Goal: Task Accomplishment & Management: Complete application form

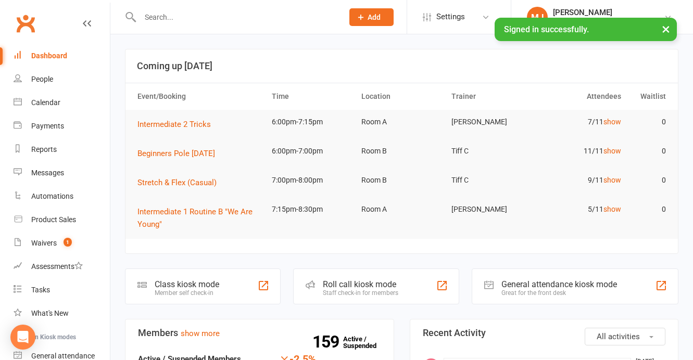
click at [164, 22] on input "text" at bounding box center [236, 17] width 199 height 15
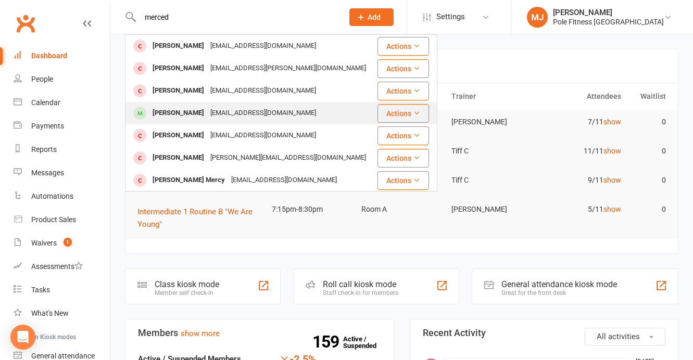
type input "merced"
click at [185, 117] on div "[PERSON_NAME]" at bounding box center [178, 113] width 58 height 15
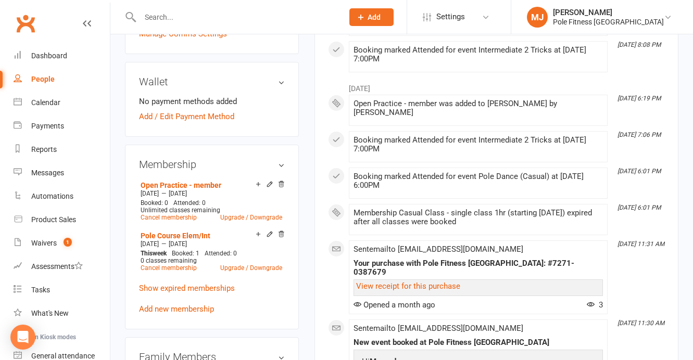
scroll to position [295, 0]
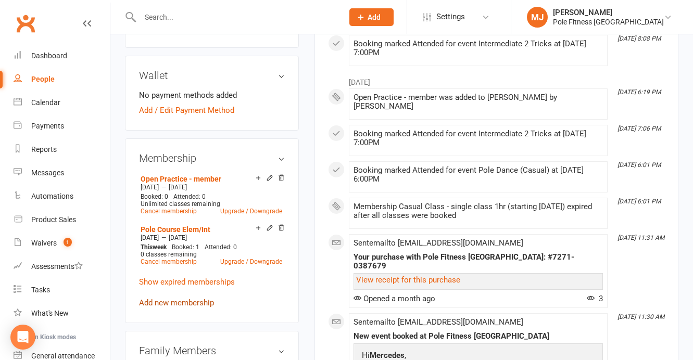
click at [174, 308] on link "Add new membership" at bounding box center [176, 302] width 75 height 9
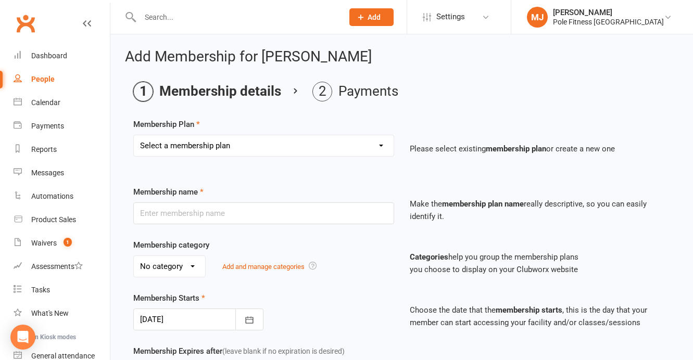
click at [380, 146] on select "Select a membership plan Create new Membership Plan Pole Course Advanced Casual…" at bounding box center [264, 145] width 260 height 21
select select "5"
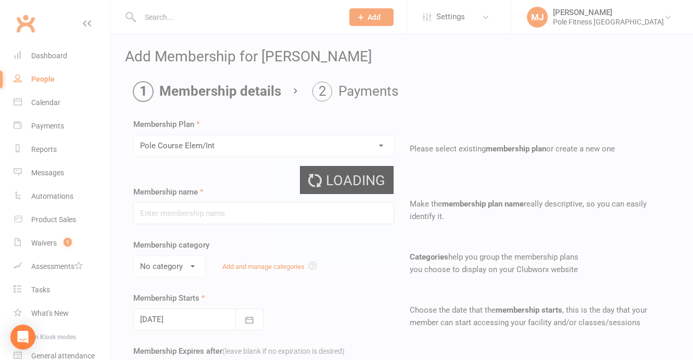
type input "Pole Course Elem/Int"
select select "1"
type input "6"
select select "1"
type input "1"
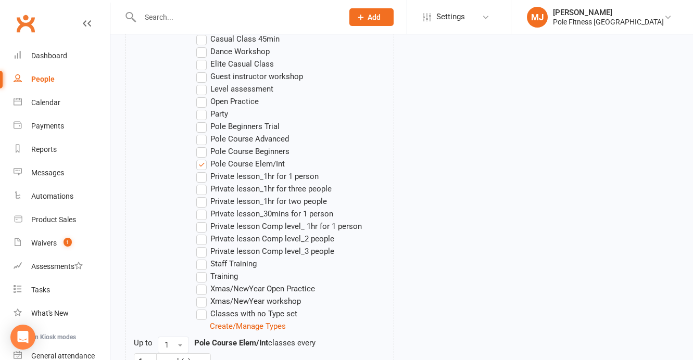
scroll to position [708, 0]
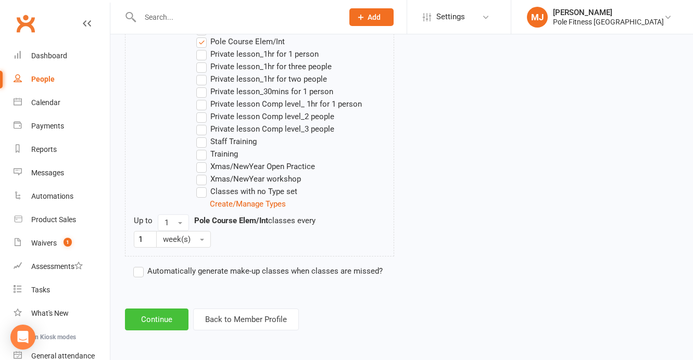
click at [167, 321] on button "Continue" at bounding box center [157, 320] width 64 height 22
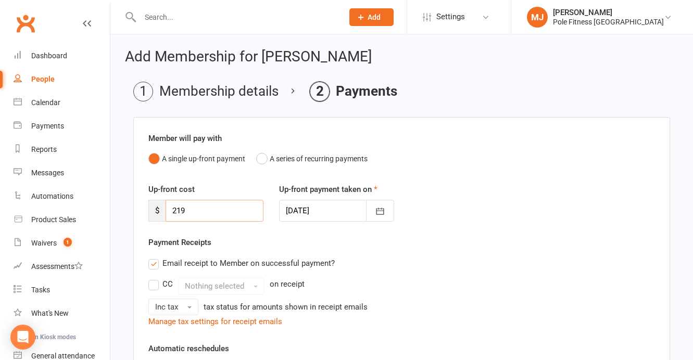
click at [190, 215] on input "219" at bounding box center [215, 211] width 98 height 22
type input "2"
type input "120"
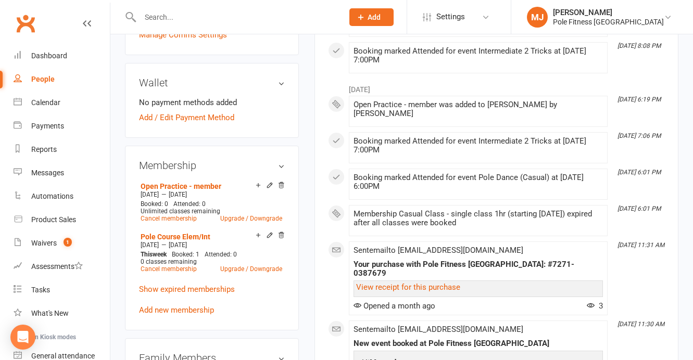
scroll to position [304, 0]
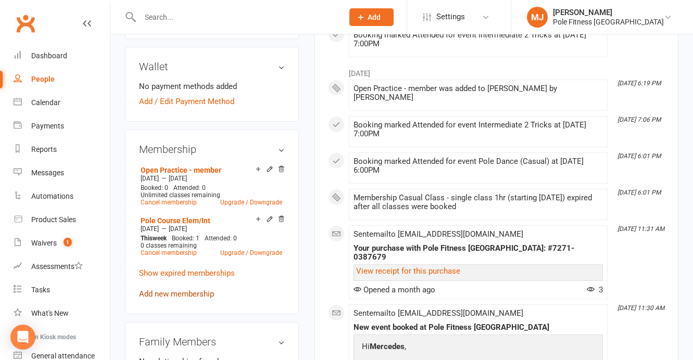
click at [180, 299] on link "Add new membership" at bounding box center [176, 294] width 75 height 9
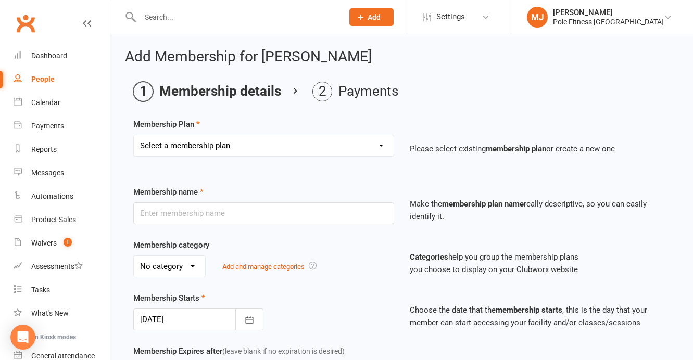
click at [382, 145] on select "Select a membership plan Create new Membership Plan Pole Course Advanced Casual…" at bounding box center [264, 145] width 260 height 21
select select "5"
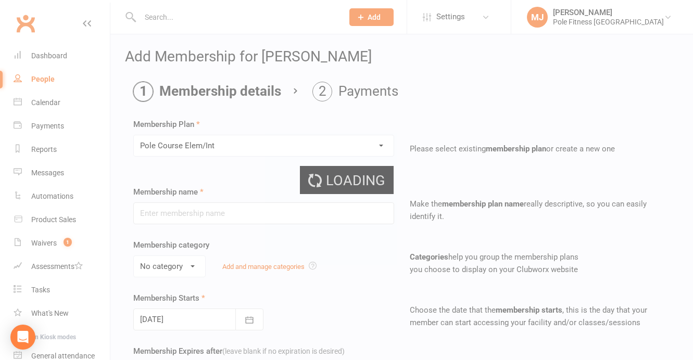
type input "Pole Course Elem/Int"
select select "1"
type input "6"
select select "1"
type input "1"
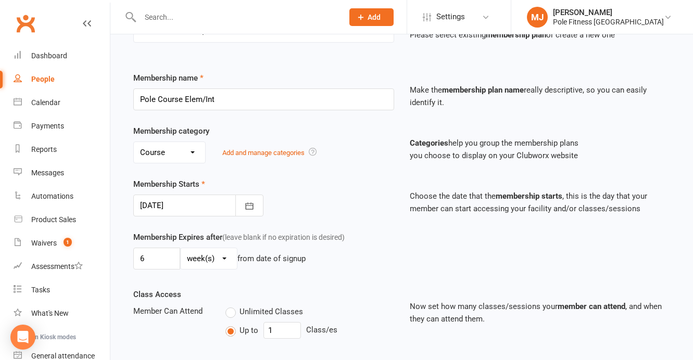
scroll to position [127, 0]
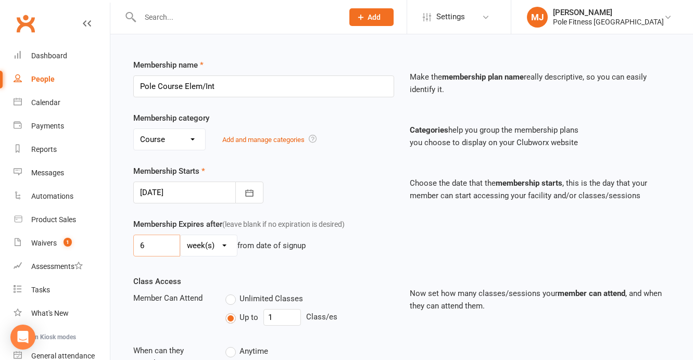
click at [152, 241] on input "6" at bounding box center [156, 246] width 47 height 22
type input "3"
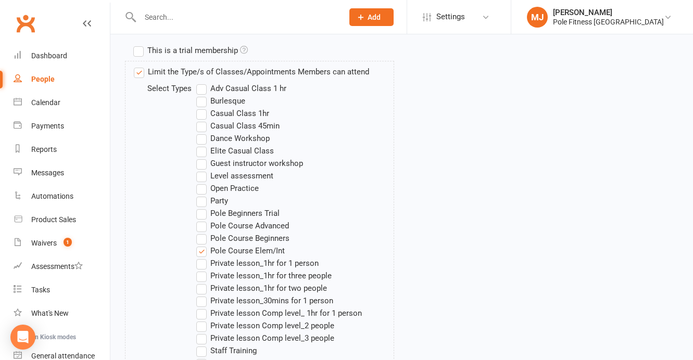
scroll to position [708, 0]
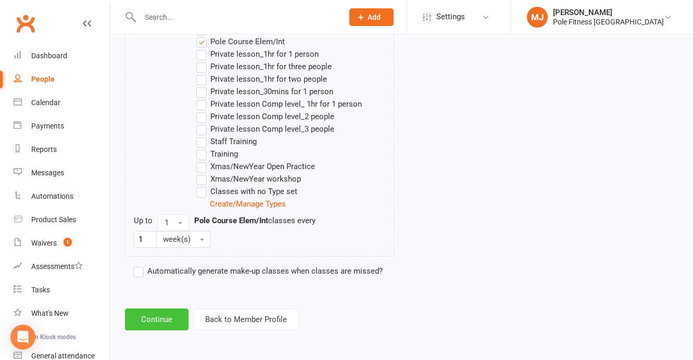
click at [154, 324] on button "Continue" at bounding box center [157, 320] width 64 height 22
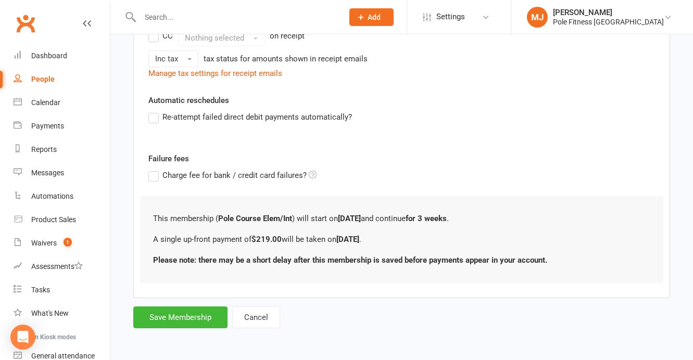
scroll to position [0, 0]
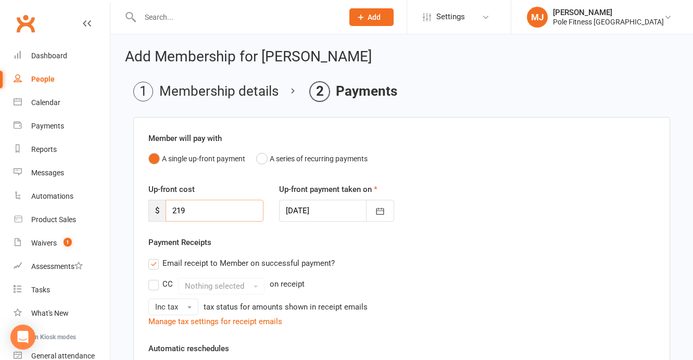
click at [186, 210] on input "219" at bounding box center [215, 211] width 98 height 22
type input "2"
type input "120"
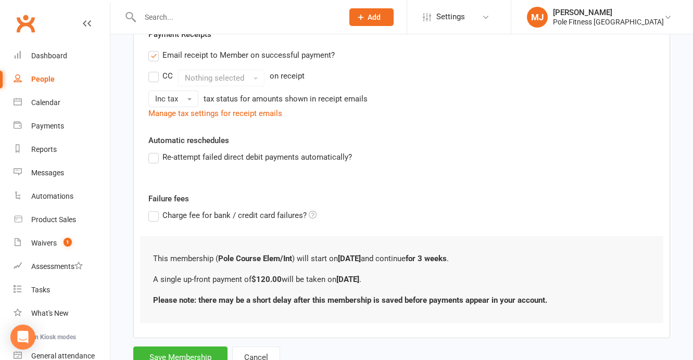
scroll to position [248, 0]
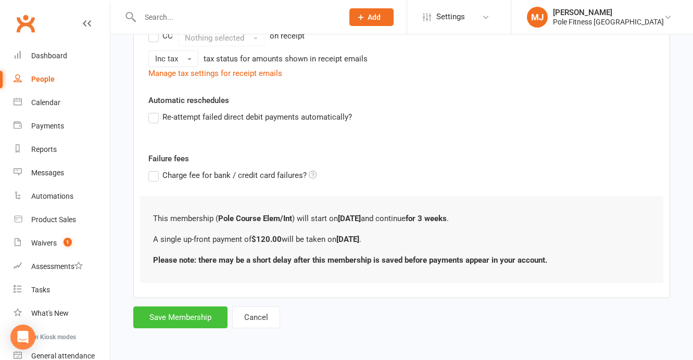
click at [191, 318] on button "Save Membership" at bounding box center [180, 318] width 94 height 22
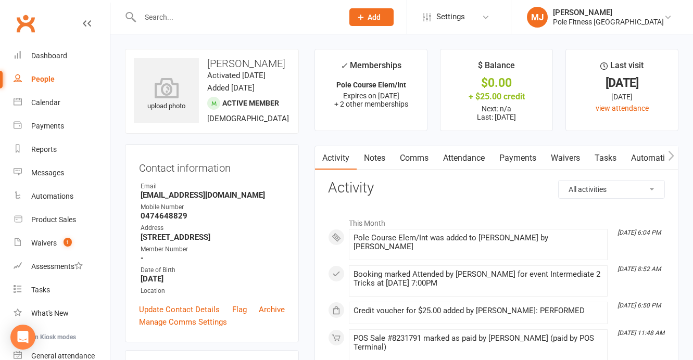
click at [516, 158] on link "Payments" at bounding box center [518, 158] width 52 height 24
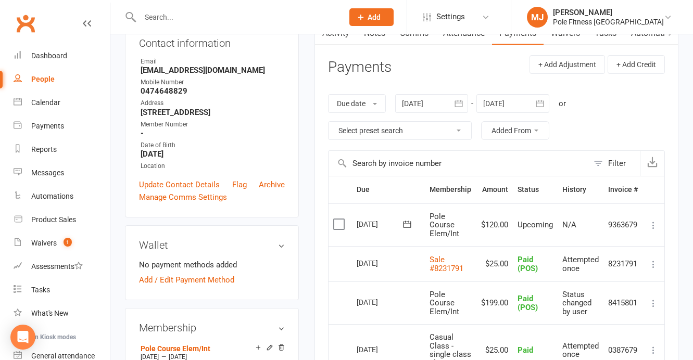
scroll to position [129, 0]
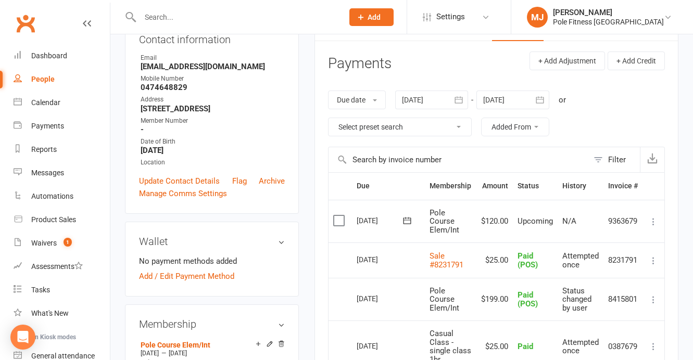
click at [653, 222] on icon at bounding box center [653, 222] width 10 height 10
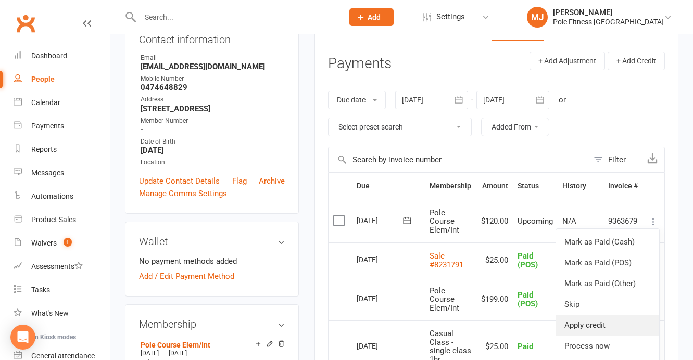
click at [601, 327] on link "Apply credit" at bounding box center [607, 325] width 103 height 21
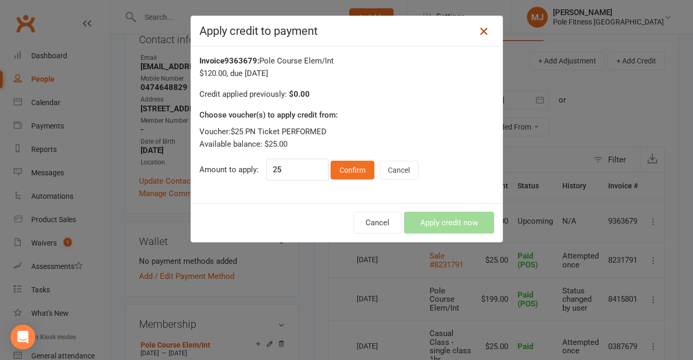
click at [485, 32] on icon at bounding box center [484, 31] width 12 height 12
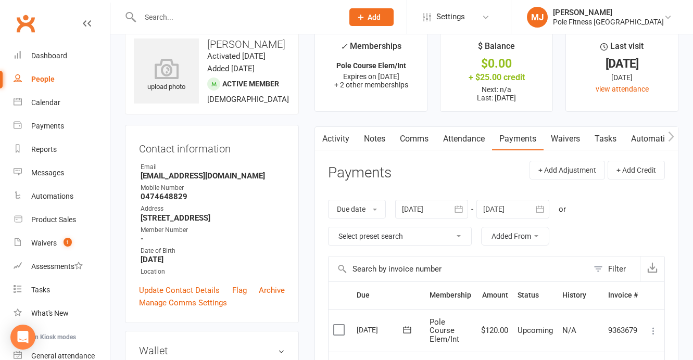
scroll to position [0, 0]
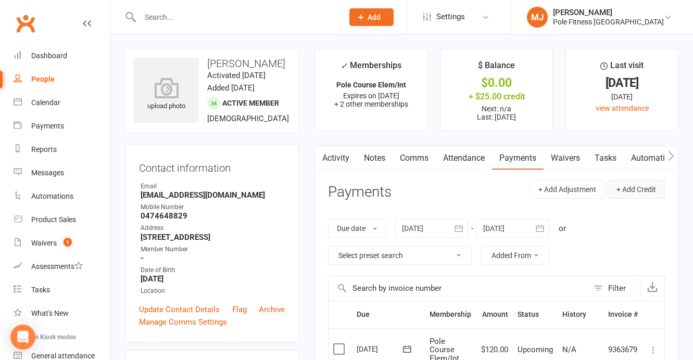
click at [643, 190] on button "+ Add Credit" at bounding box center [636, 189] width 57 height 19
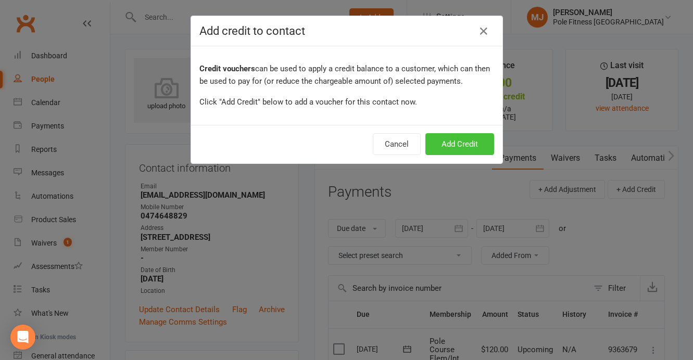
click at [455, 145] on button "Add Credit" at bounding box center [459, 144] width 69 height 22
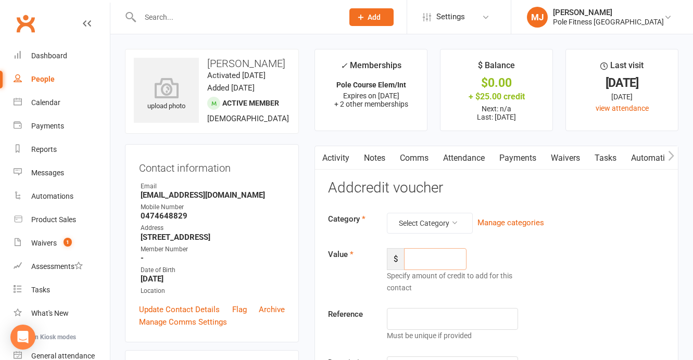
click at [419, 258] on input "number" at bounding box center [435, 259] width 62 height 22
type input "30"
click at [459, 227] on button "Select Category" at bounding box center [430, 223] width 86 height 21
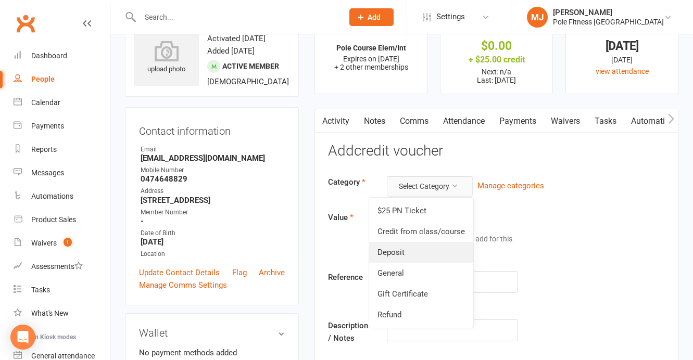
scroll to position [39, 0]
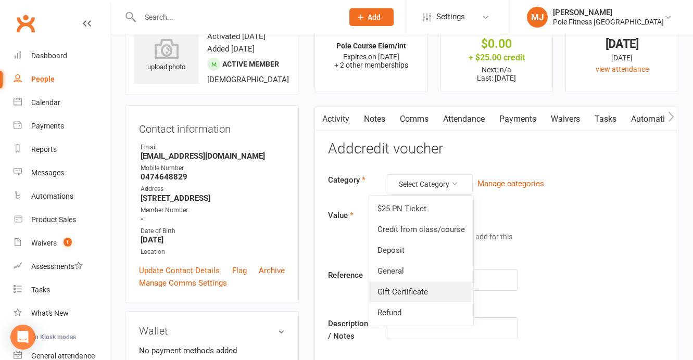
click at [434, 296] on link "Gift Certificate" at bounding box center [421, 292] width 104 height 21
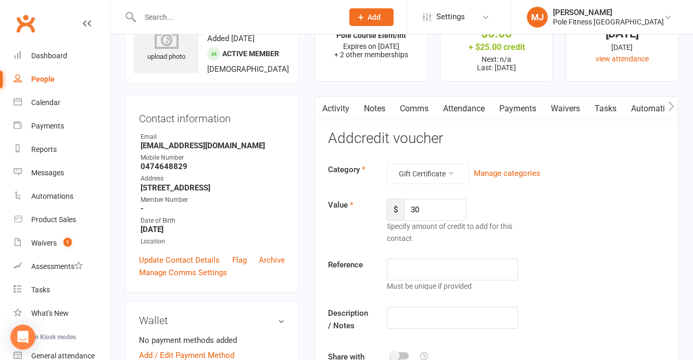
scroll to position [51, 0]
click at [432, 270] on input "text" at bounding box center [452, 269] width 131 height 22
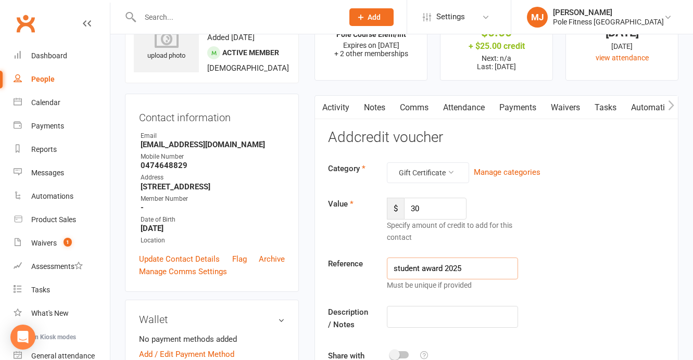
click at [398, 269] on input "student award 2025" at bounding box center [452, 269] width 131 height 22
click at [426, 270] on input "Student award 2025" at bounding box center [452, 269] width 131 height 22
type input "Student Award 2025"
click at [414, 312] on input "text" at bounding box center [452, 317] width 131 height 22
type input "[PERSON_NAME]'s award"
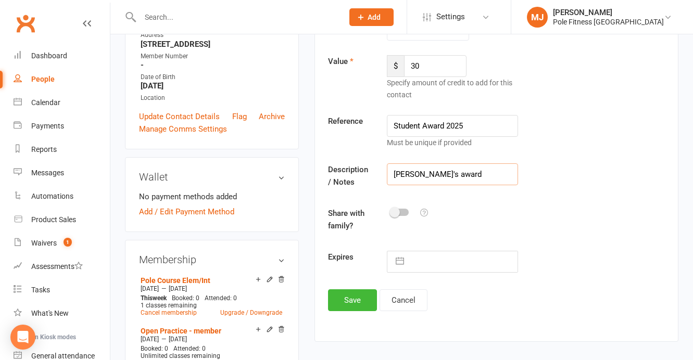
scroll to position [201, 0]
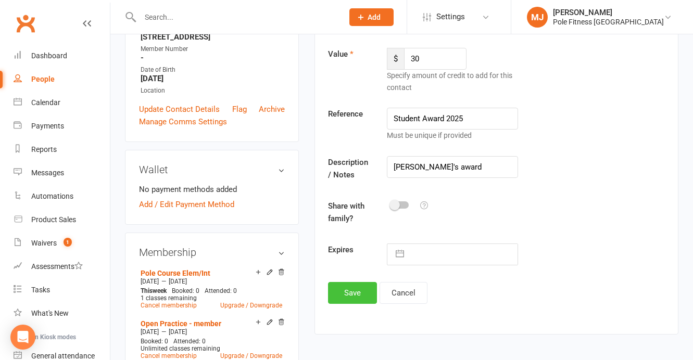
click at [356, 290] on button "Save" at bounding box center [352, 293] width 49 height 22
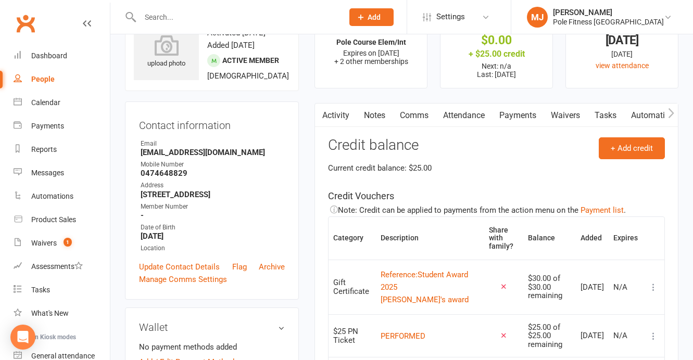
scroll to position [0, 0]
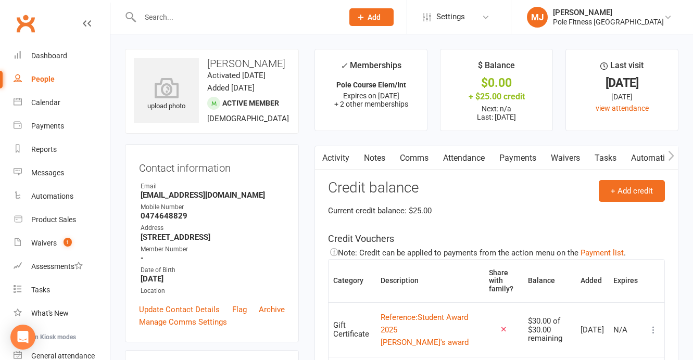
click at [522, 159] on link "Payments" at bounding box center [518, 158] width 52 height 24
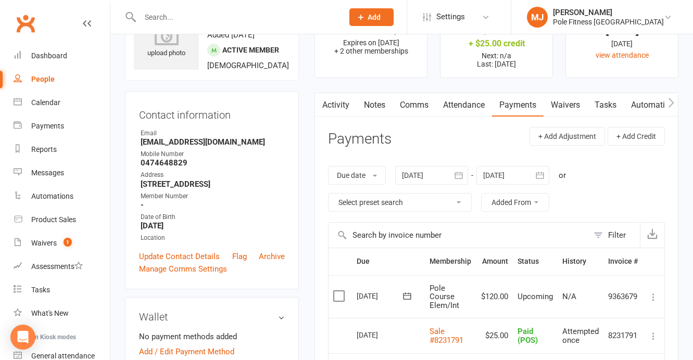
scroll to position [55, 0]
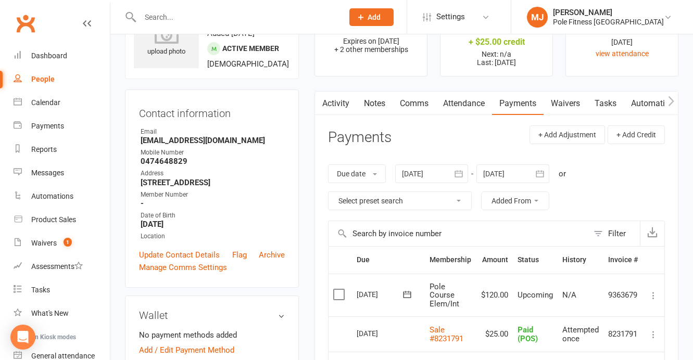
click at [654, 295] on icon at bounding box center [653, 296] width 10 height 10
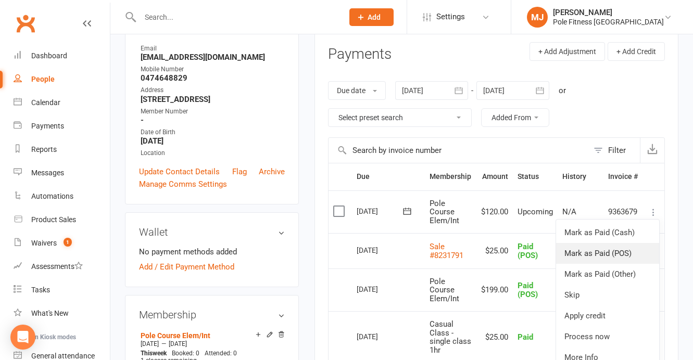
scroll to position [143, 0]
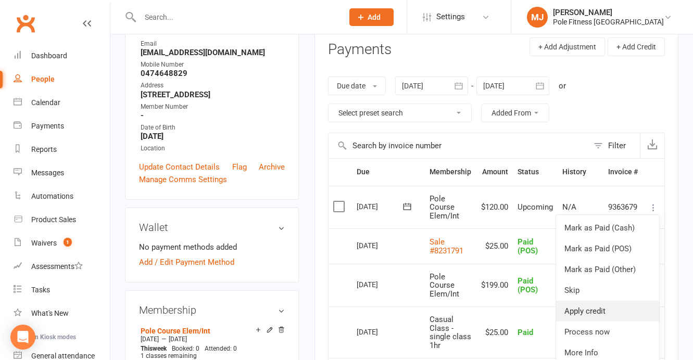
click at [593, 312] on link "Apply credit" at bounding box center [607, 311] width 103 height 21
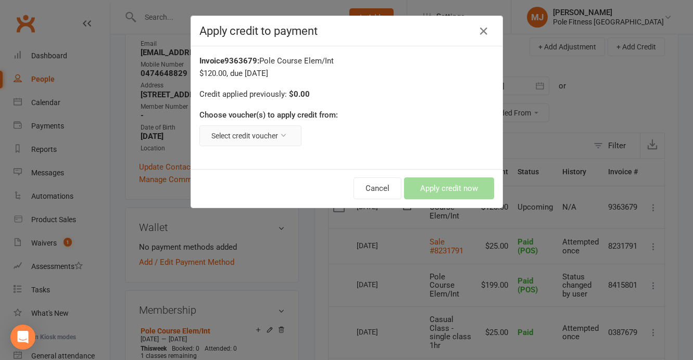
click at [288, 135] on button "Select credit voucher" at bounding box center [250, 136] width 102 height 21
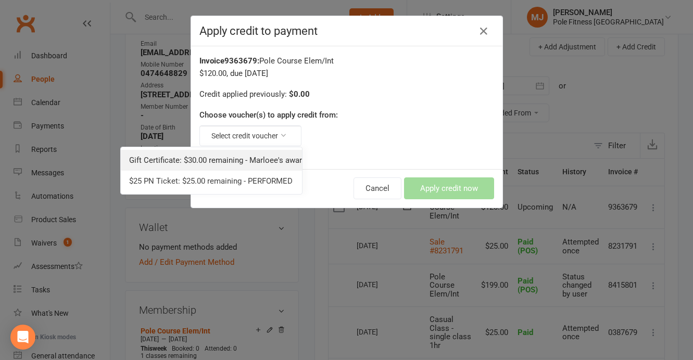
click at [284, 161] on link "Gift Certificate: $30.00 remaining - Marloee's award (Ref: Student Award 2025)" at bounding box center [211, 160] width 181 height 21
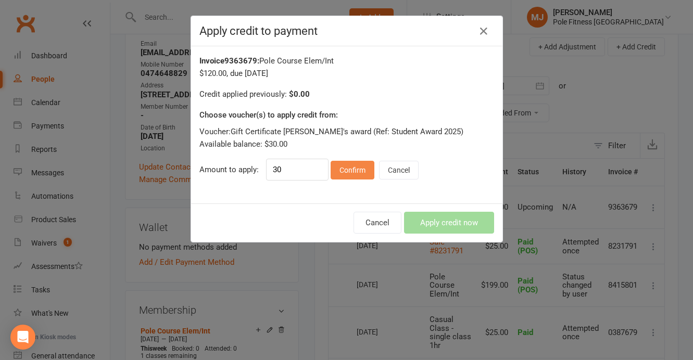
click at [355, 172] on button "Confirm" at bounding box center [353, 170] width 44 height 19
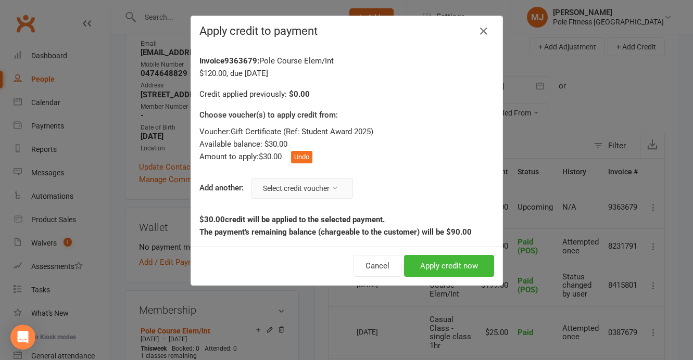
click at [336, 190] on icon at bounding box center [334, 187] width 7 height 7
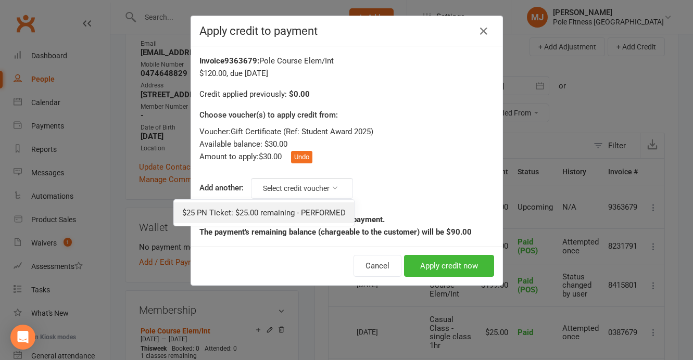
click at [328, 213] on link "$25 PN Ticket: $25.00 remaining - PERFORMED" at bounding box center [264, 213] width 180 height 21
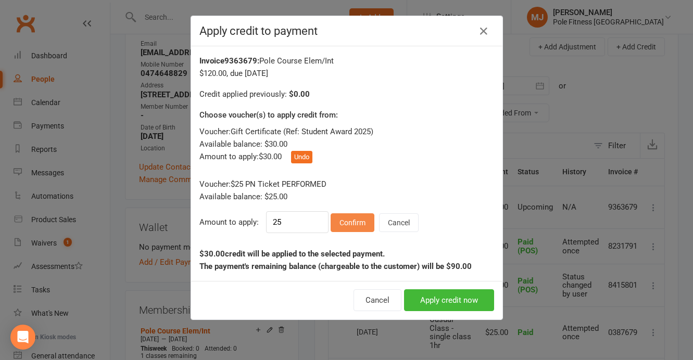
click at [344, 222] on button "Confirm" at bounding box center [353, 223] width 44 height 19
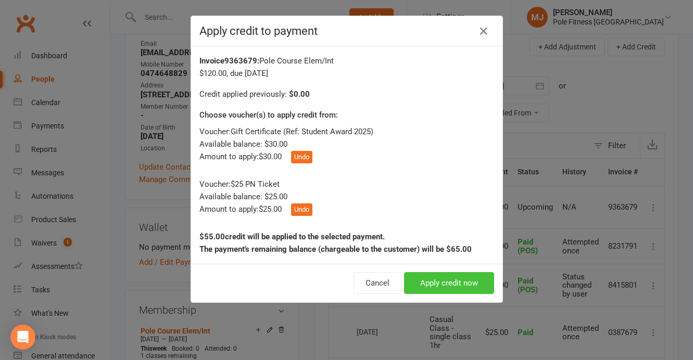
click at [449, 283] on button "Apply credit now" at bounding box center [449, 283] width 90 height 22
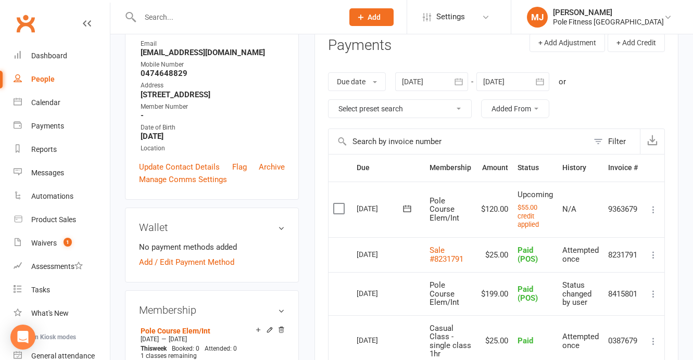
click at [655, 216] on td "Mark as Paid (Cash) [PERSON_NAME] as Paid (POS) Mark as Paid (Other) Skip Apply…" at bounding box center [654, 210] width 22 height 56
click at [656, 211] on icon at bounding box center [653, 210] width 10 height 10
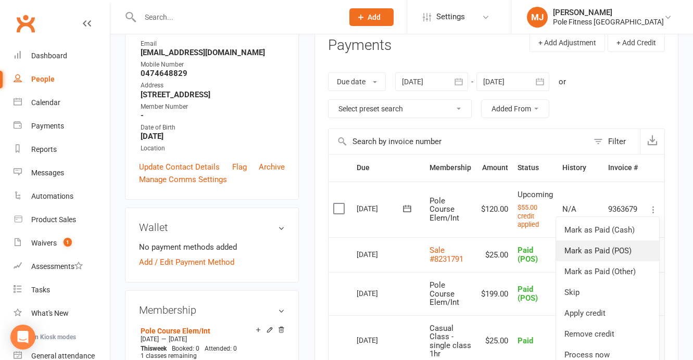
click at [620, 251] on link "Mark as Paid (POS)" at bounding box center [607, 251] width 103 height 21
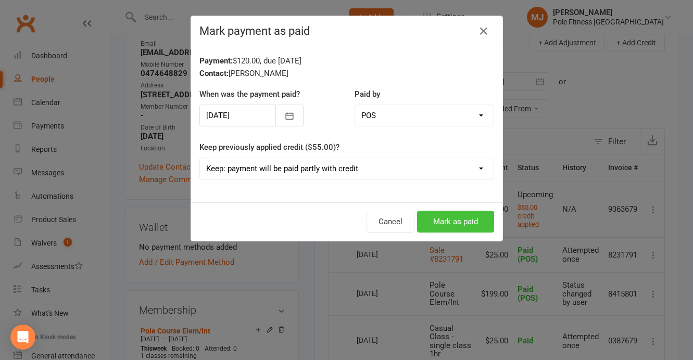
click at [449, 222] on button "Mark as paid" at bounding box center [455, 222] width 77 height 22
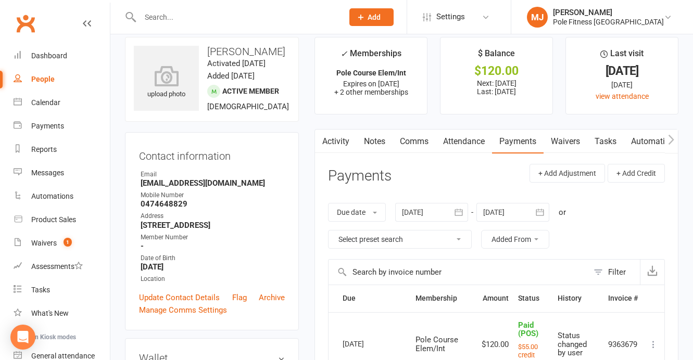
scroll to position [0, 0]
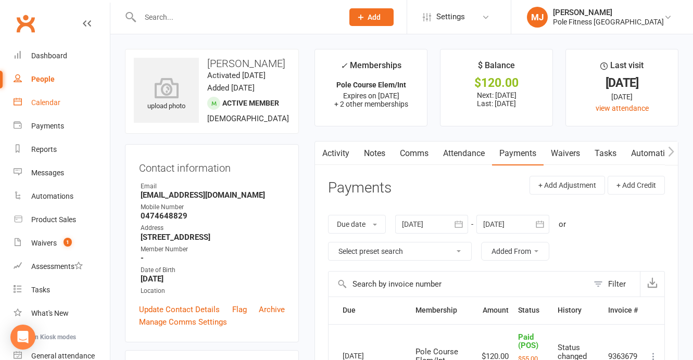
click at [48, 105] on div "Calendar" at bounding box center [45, 102] width 29 height 8
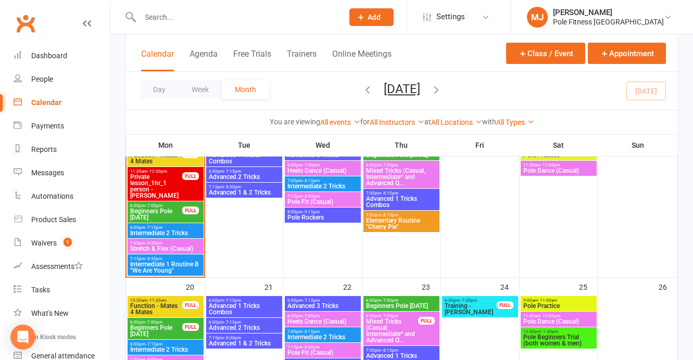
scroll to position [405, 0]
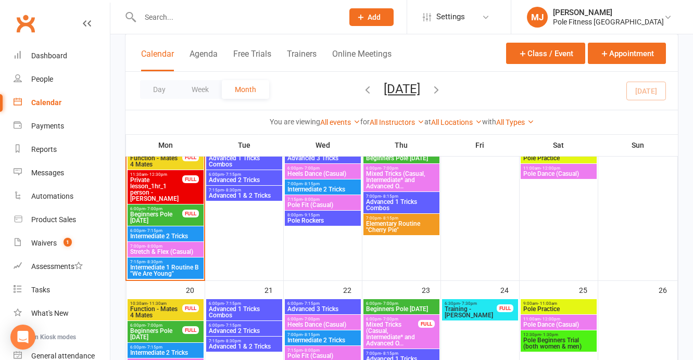
click at [156, 235] on span "Intermediate 2 Tricks" at bounding box center [166, 236] width 72 height 6
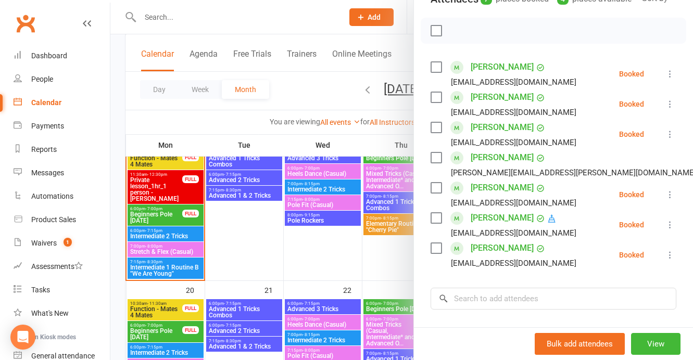
scroll to position [149, 0]
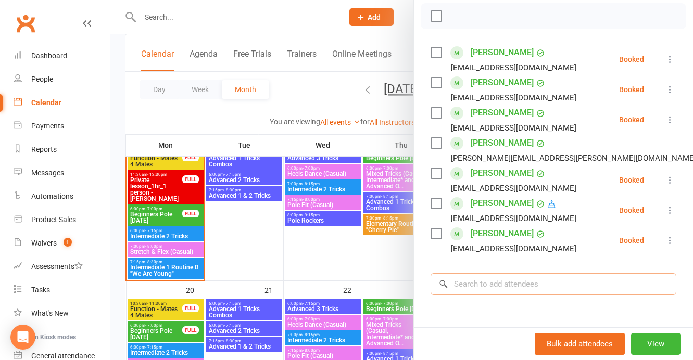
click at [483, 295] on input "search" at bounding box center [554, 284] width 246 height 22
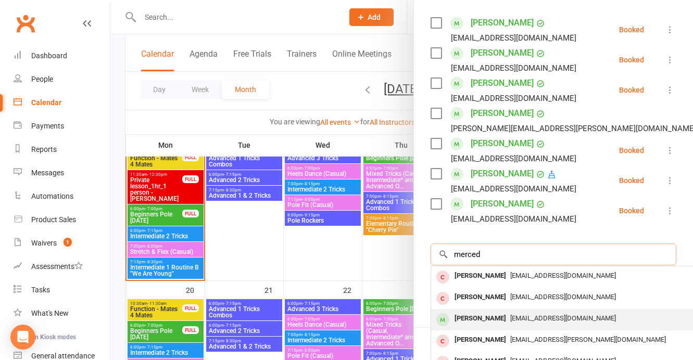
scroll to position [187, 0]
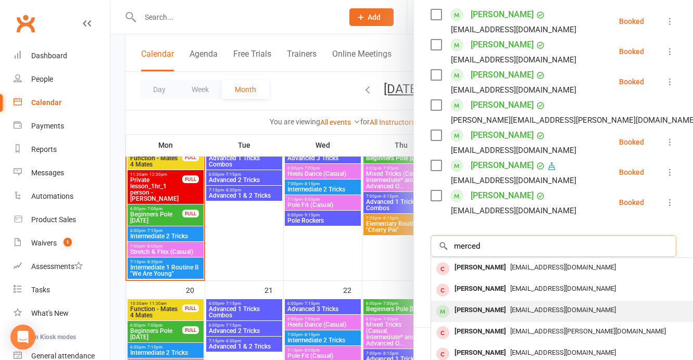
type input "merced"
click at [504, 318] on div "[EMAIL_ADDRESS][DOMAIN_NAME]" at bounding box center [586, 310] width 303 height 15
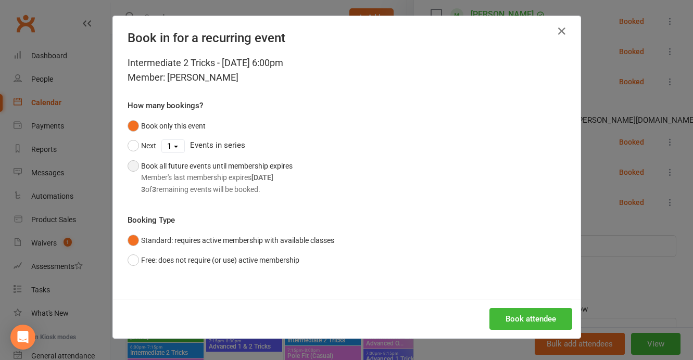
click at [132, 166] on button "Book all future events until membership expires Member's last membership expire…" at bounding box center [210, 177] width 165 height 43
click at [520, 328] on button "Book attendee" at bounding box center [531, 319] width 83 height 22
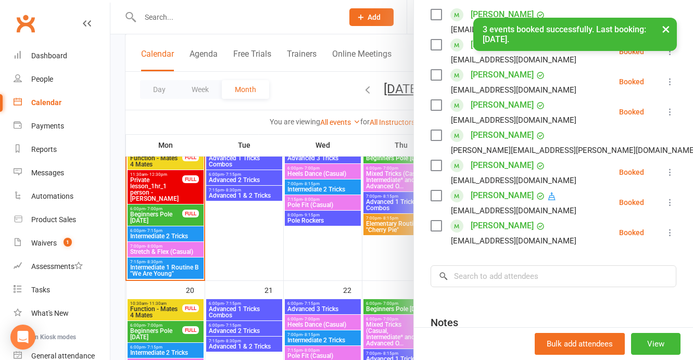
click at [436, 231] on label at bounding box center [436, 226] width 10 height 10
click at [434, 171] on label at bounding box center [436, 165] width 10 height 10
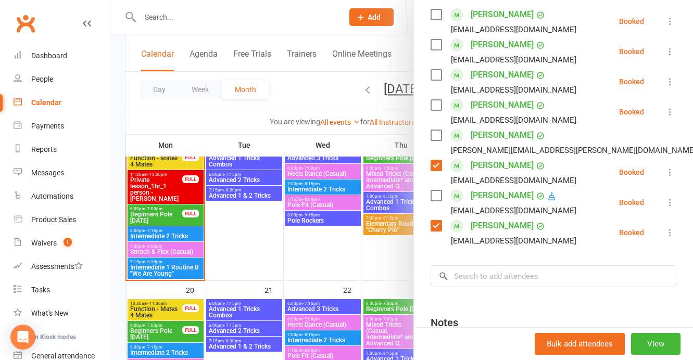
click at [434, 110] on label at bounding box center [436, 105] width 10 height 10
click at [434, 80] on label at bounding box center [436, 75] width 10 height 10
click at [437, 50] on label at bounding box center [436, 45] width 10 height 10
click at [437, 20] on label at bounding box center [436, 14] width 10 height 10
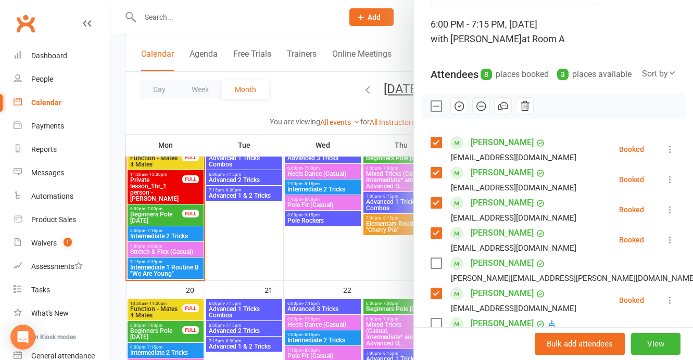
scroll to position [57, 0]
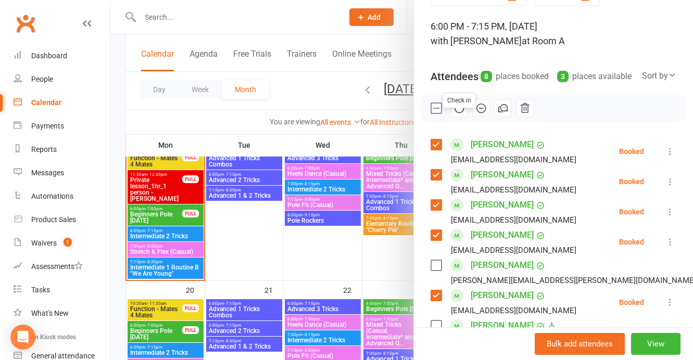
click at [458, 114] on icon "button" at bounding box center [459, 108] width 11 height 11
